Goal: Information Seeking & Learning: Learn about a topic

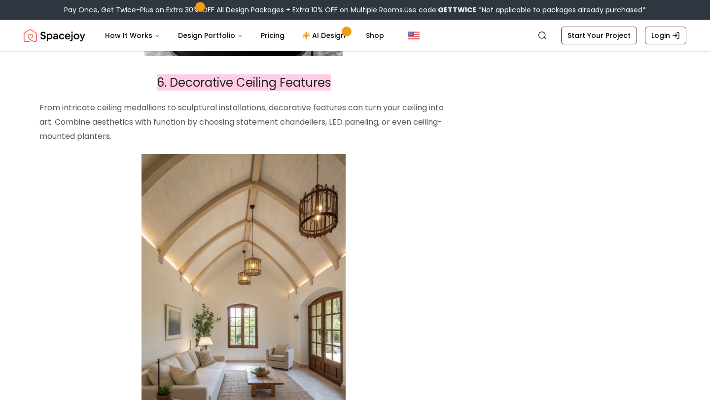
scroll to position [3133, 0]
